Goal: Transaction & Acquisition: Purchase product/service

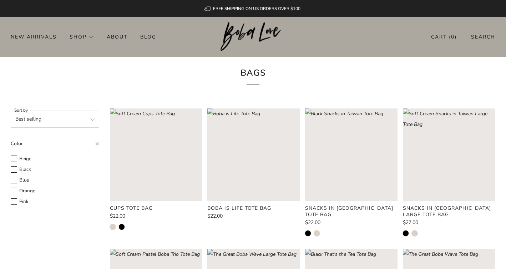
click at [454, 171] on rect "Loading image: Black Snacks in Taiwan Large Tote Bag" at bounding box center [449, 155] width 93 height 93
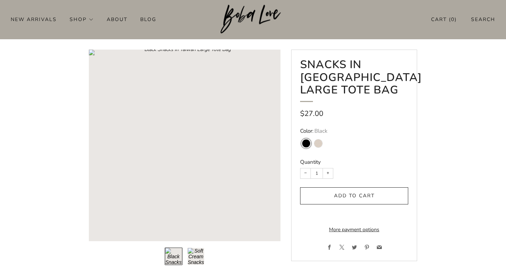
scroll to position [47, 0]
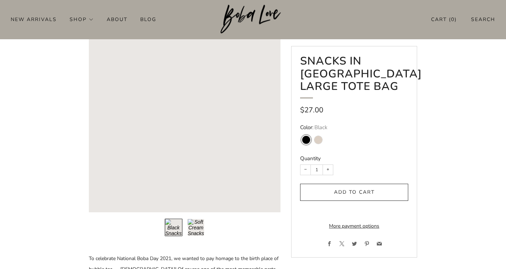
click at [317, 140] on variant-swatch "Soft Cream" at bounding box center [319, 140] width 8 height 8
click at [313, 132] on input "Soft Cream" at bounding box center [312, 131] width 0 height 0
radio input "true"
click at [435, 194] on product-single "Snacks in [GEOGRAPHIC_DATA] Large Tote Bag Regular price $27.00 Color: Soft Cre…" at bounding box center [253, 268] width 506 height 494
